Goal: Information Seeking & Learning: Learn about a topic

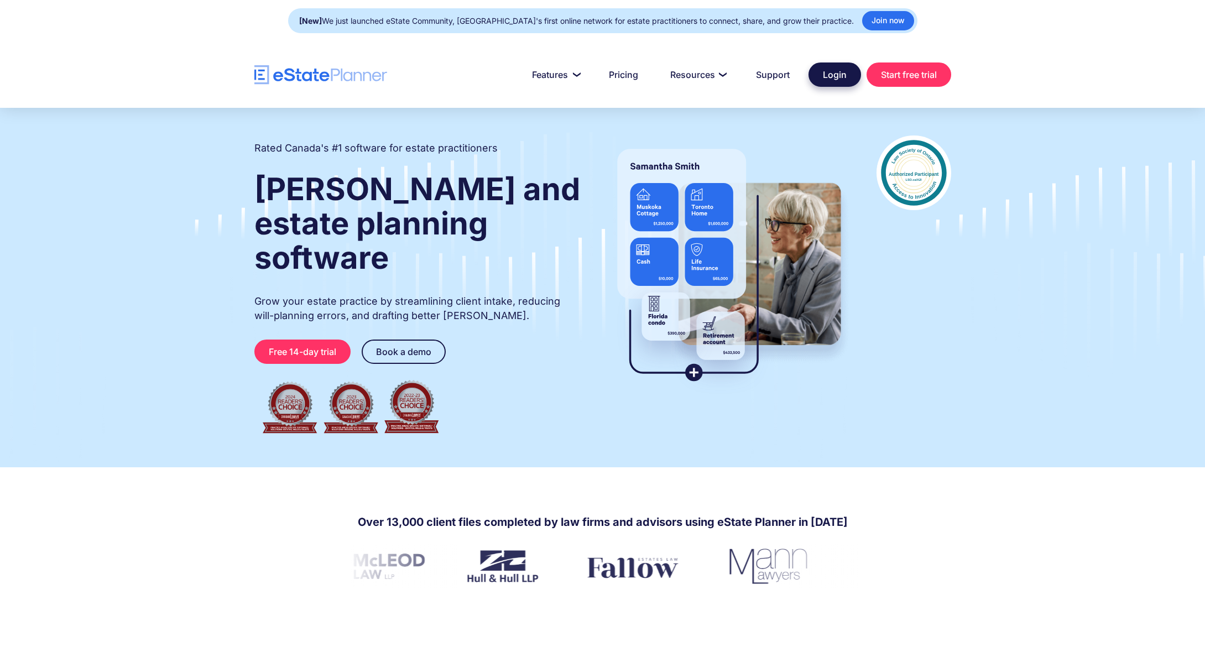
click at [843, 83] on link "Login" at bounding box center [834, 74] width 53 height 24
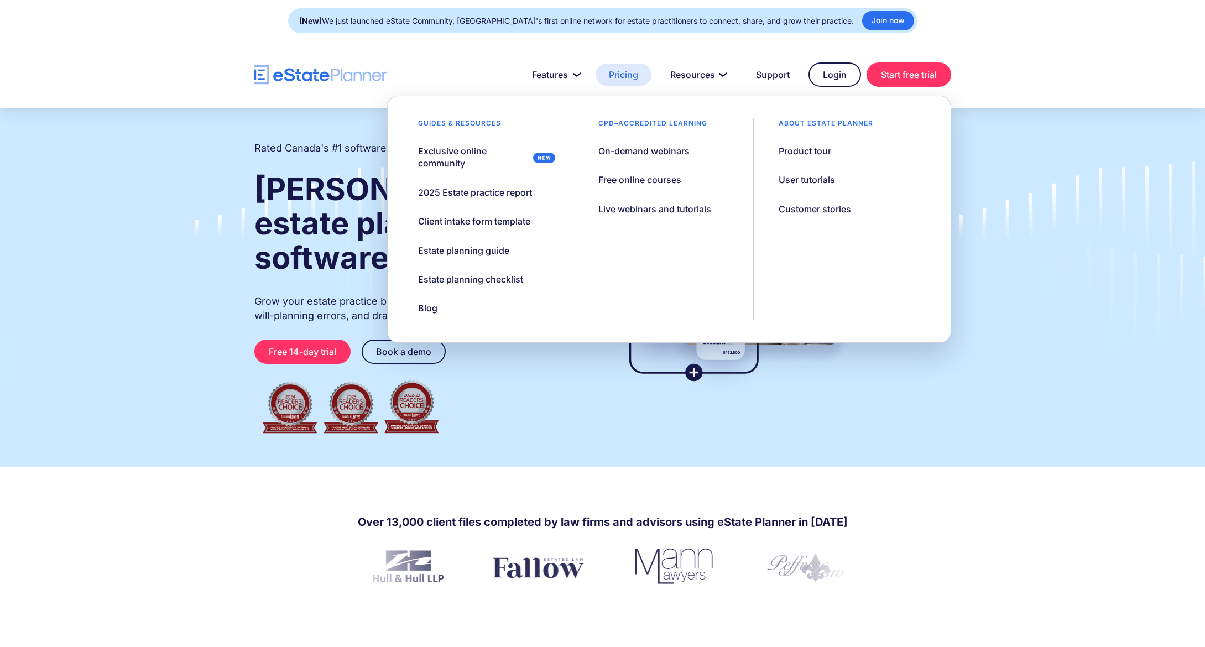
click at [631, 76] on link "Pricing" at bounding box center [623, 75] width 56 height 22
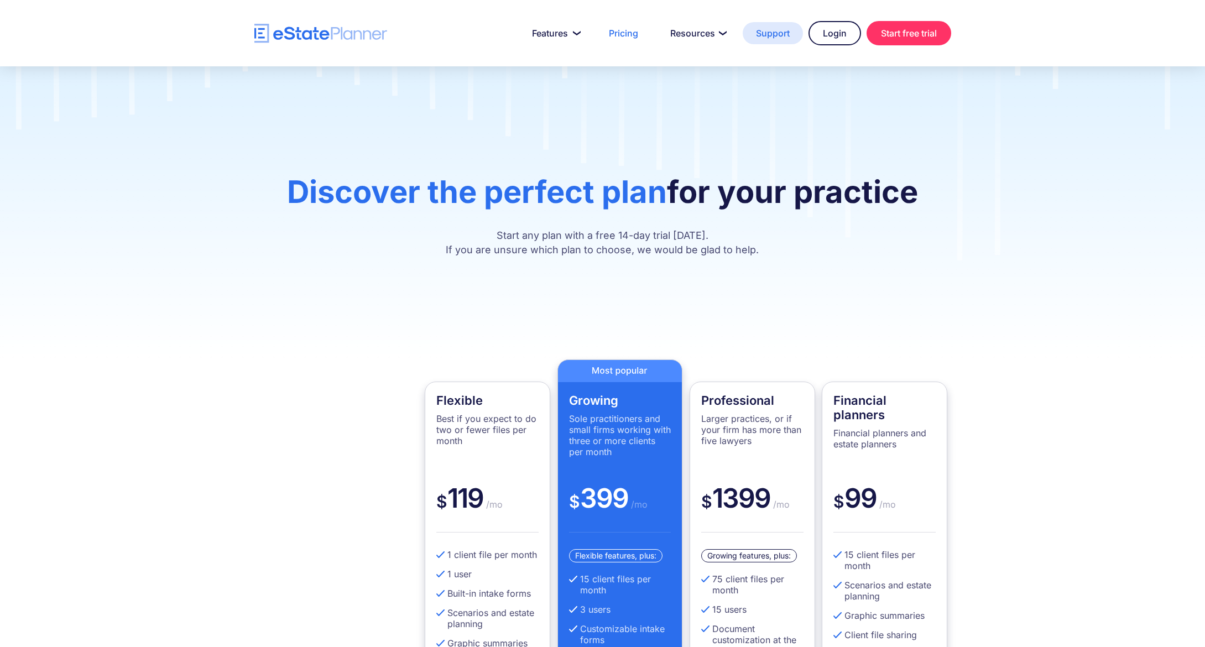
click at [765, 36] on link "Support" at bounding box center [772, 33] width 60 height 22
